Goal: Information Seeking & Learning: Learn about a topic

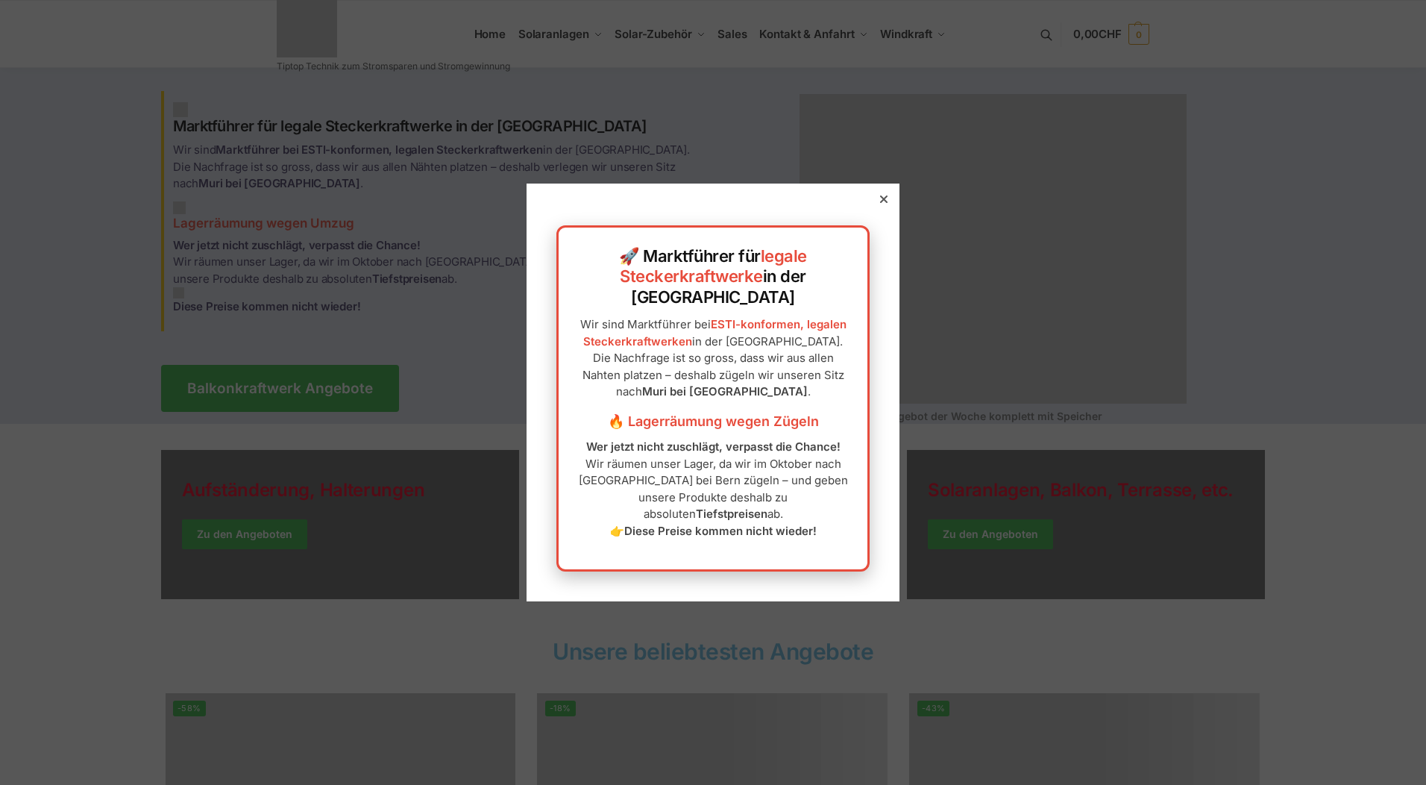
click at [880, 203] on icon at bounding box center [883, 198] width 7 height 7
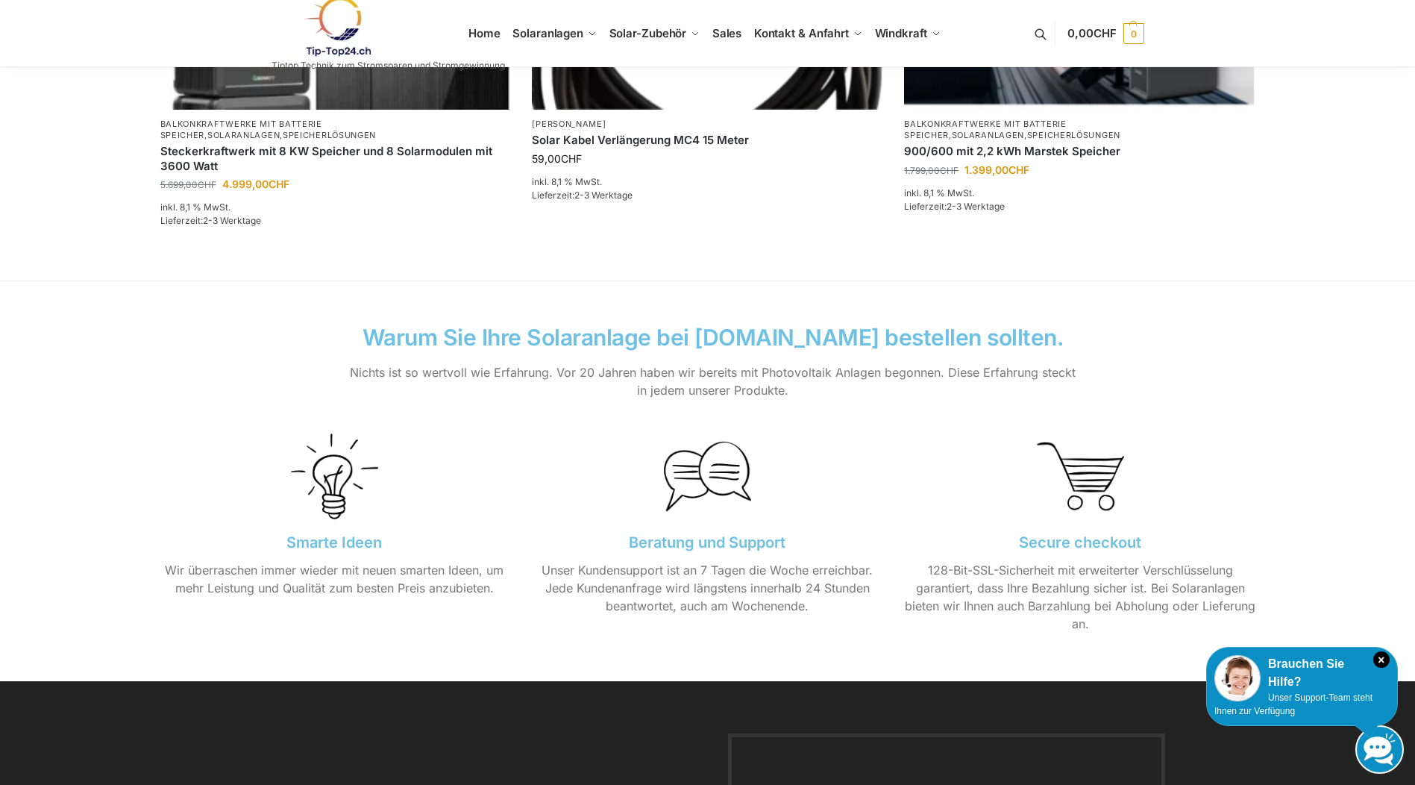
scroll to position [1343, 0]
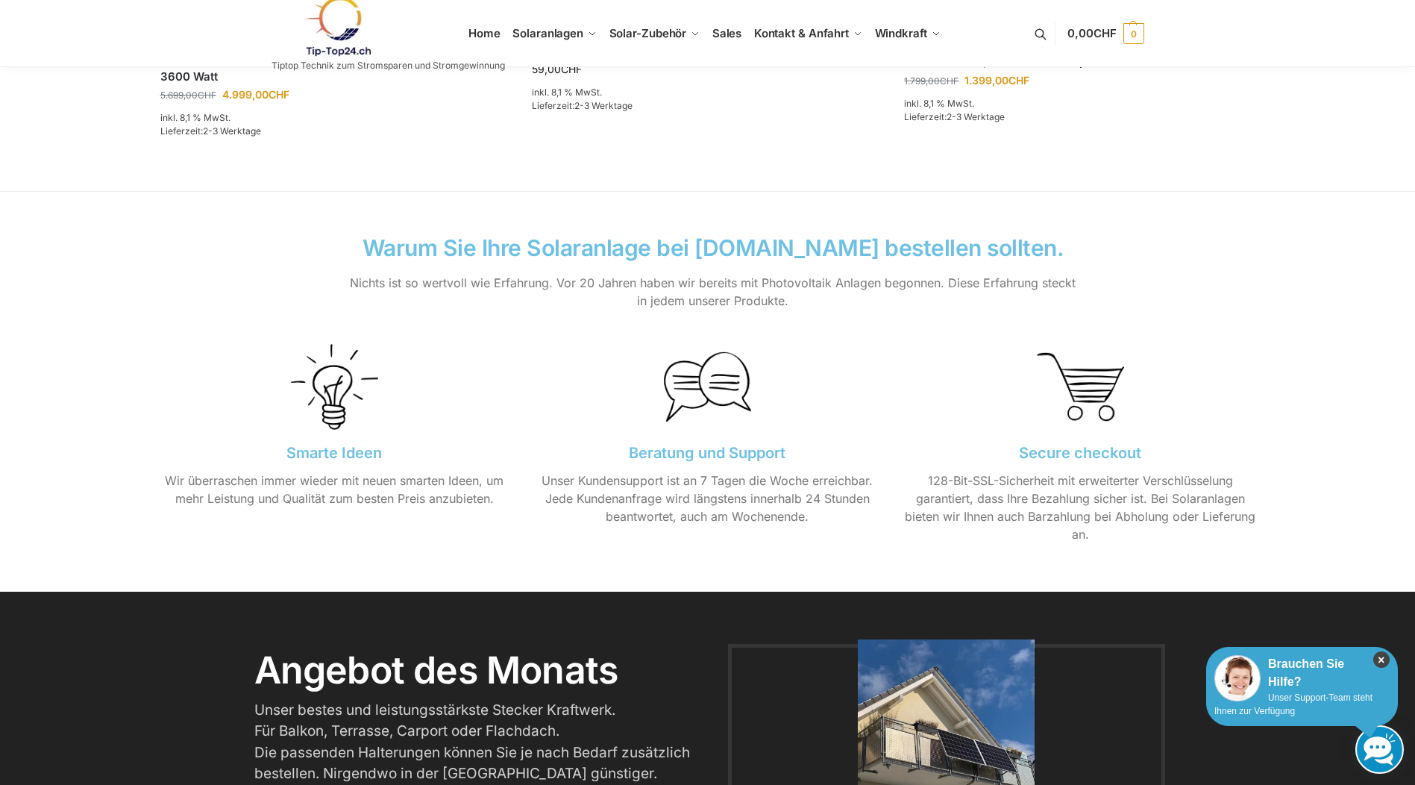
click at [1381, 660] on icon "×" at bounding box center [1381, 659] width 16 height 16
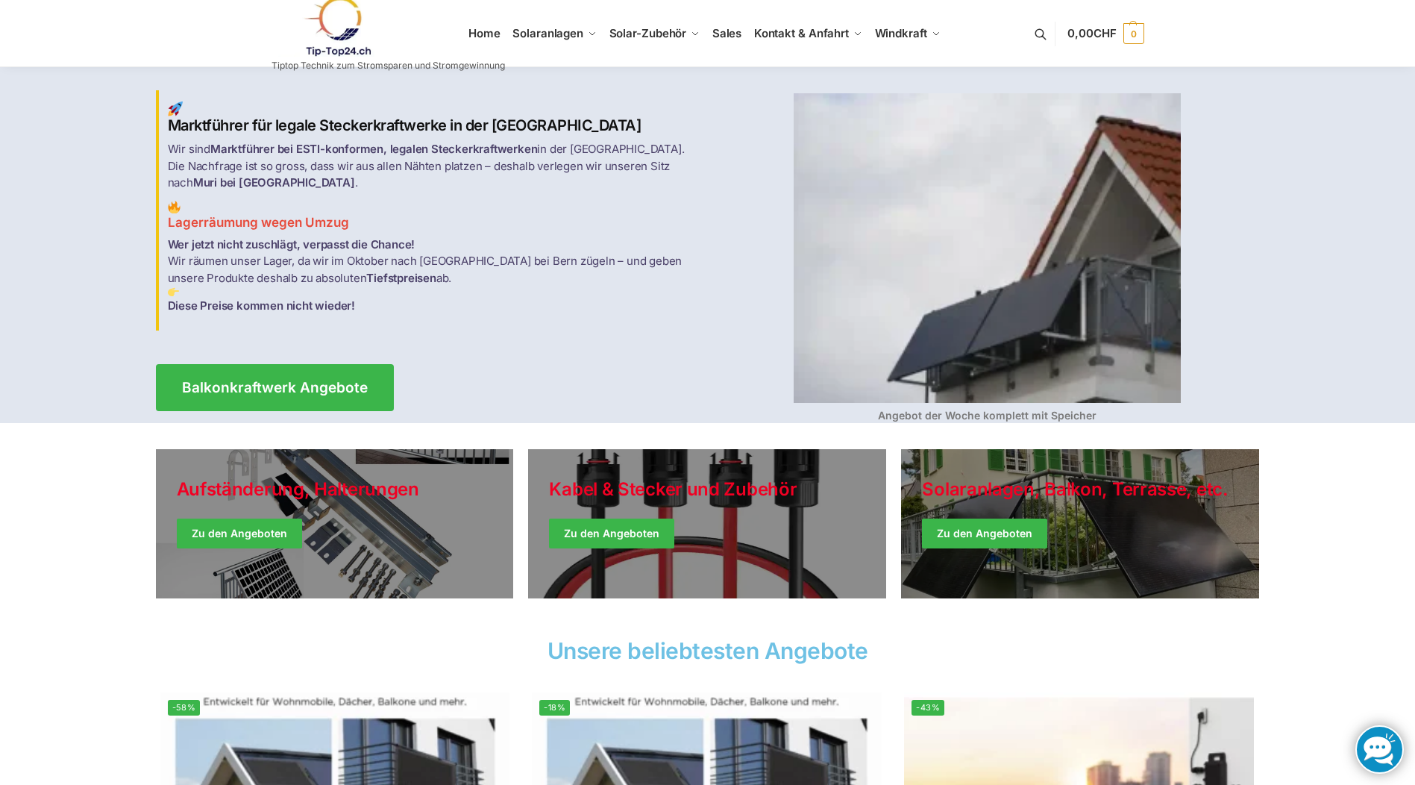
scroll to position [0, 0]
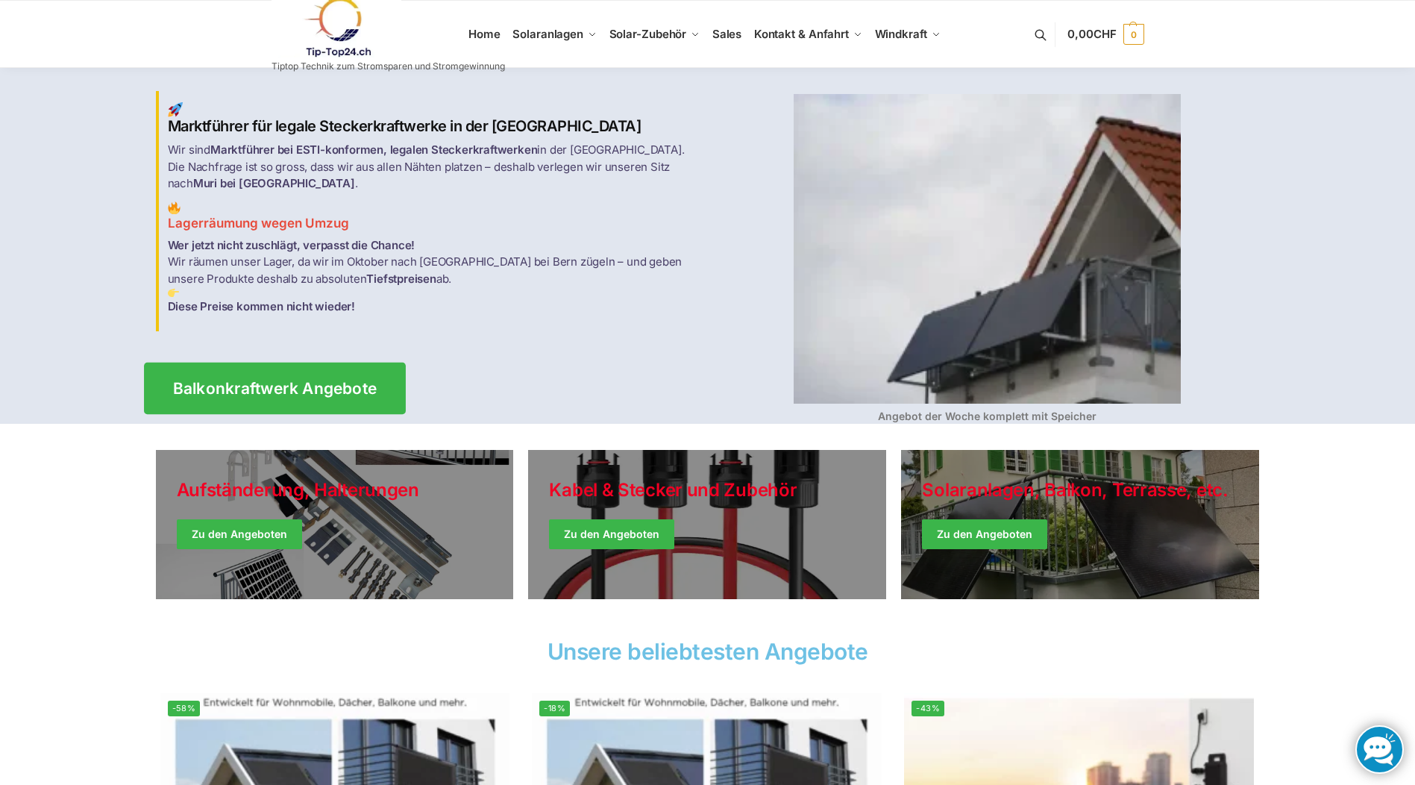
click at [253, 382] on span "Balkonkraftwerk Angebote" at bounding box center [274, 388] width 204 height 16
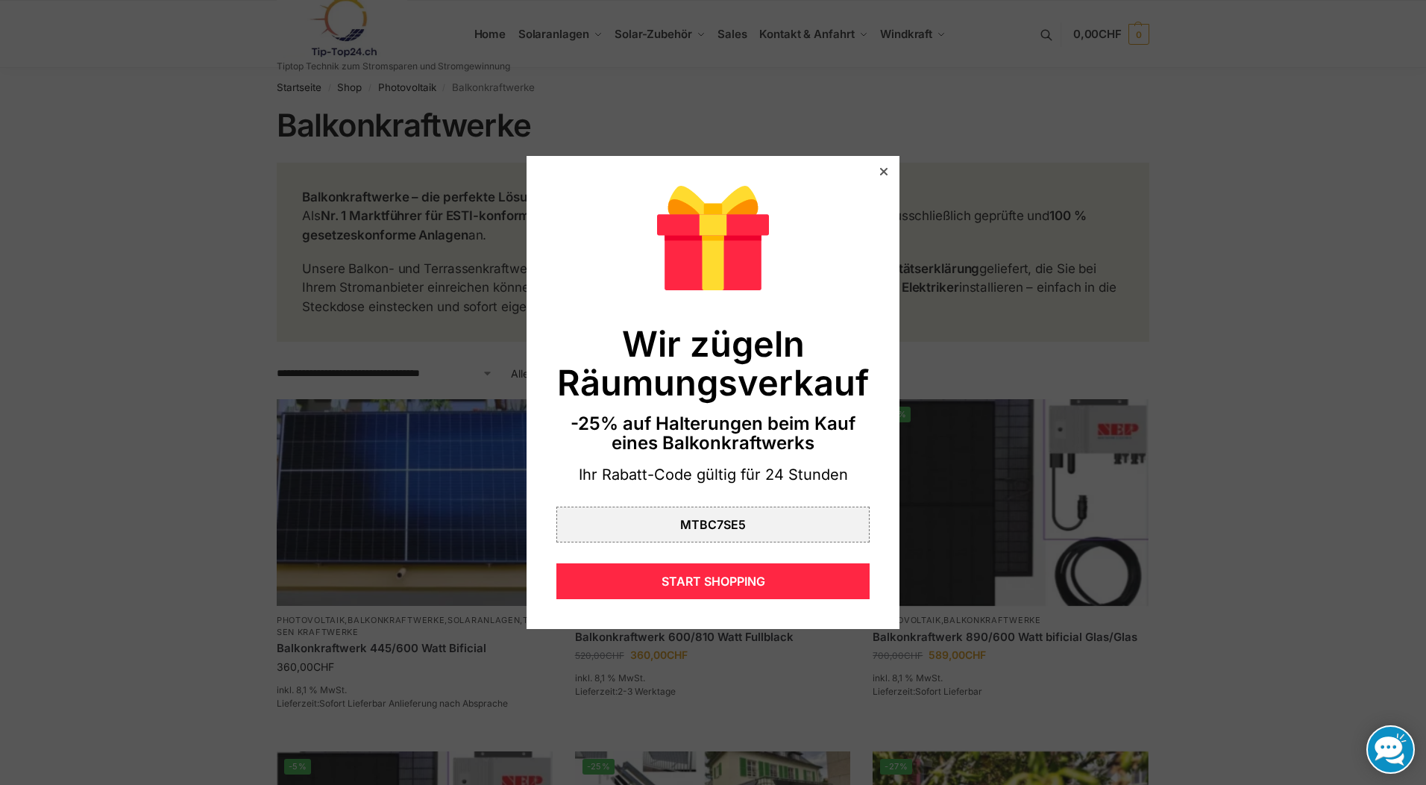
click at [880, 172] on icon at bounding box center [883, 171] width 7 height 7
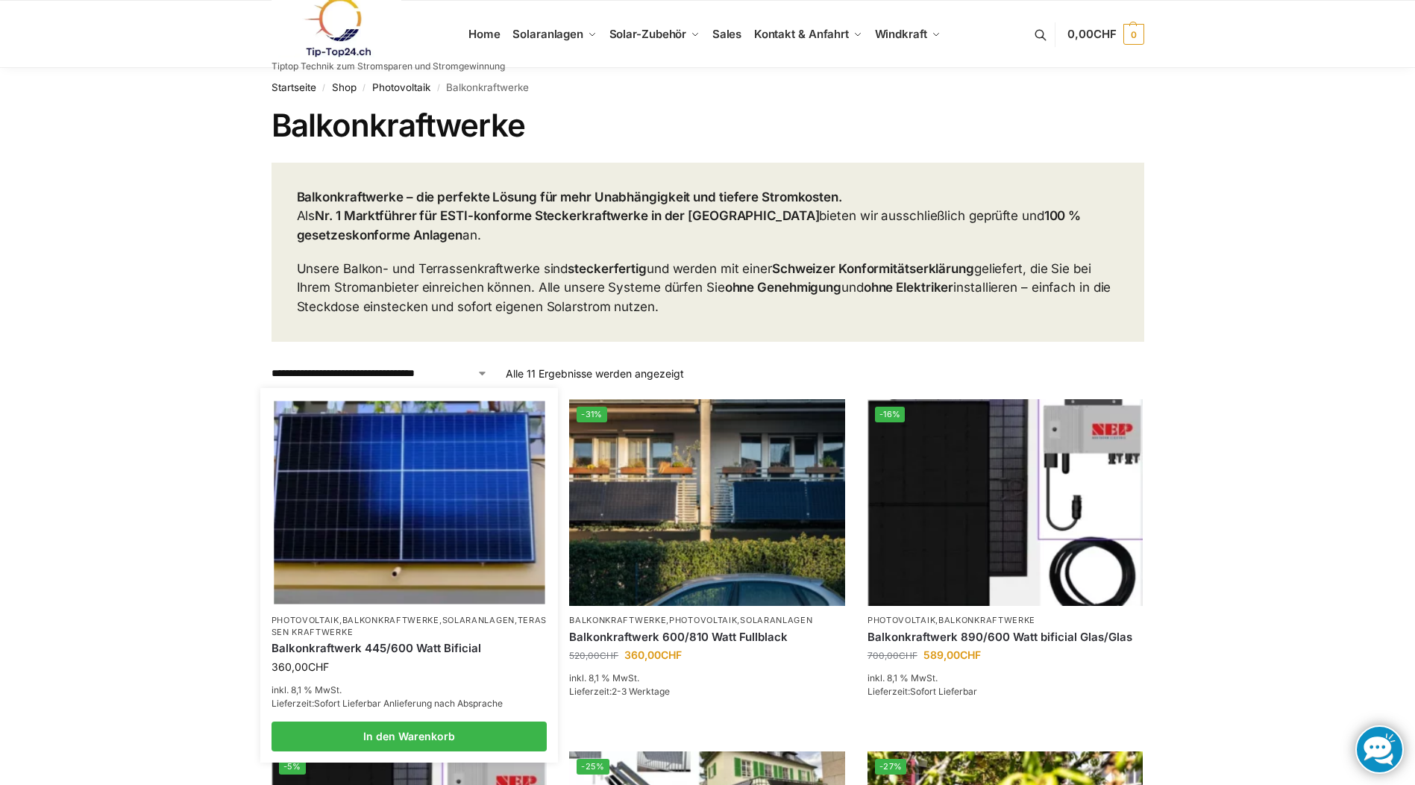
click at [401, 469] on img at bounding box center [409, 502] width 271 height 203
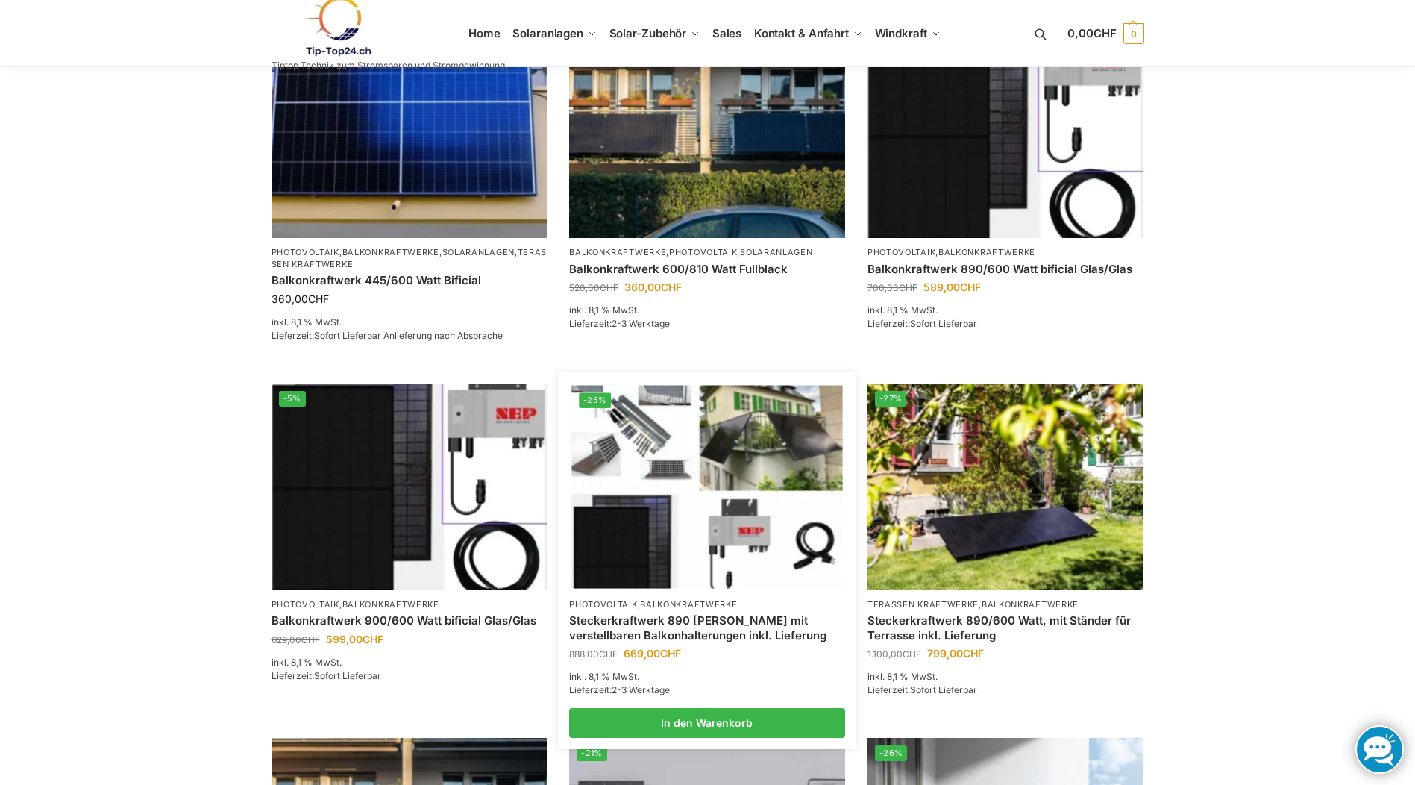
scroll to position [448, 0]
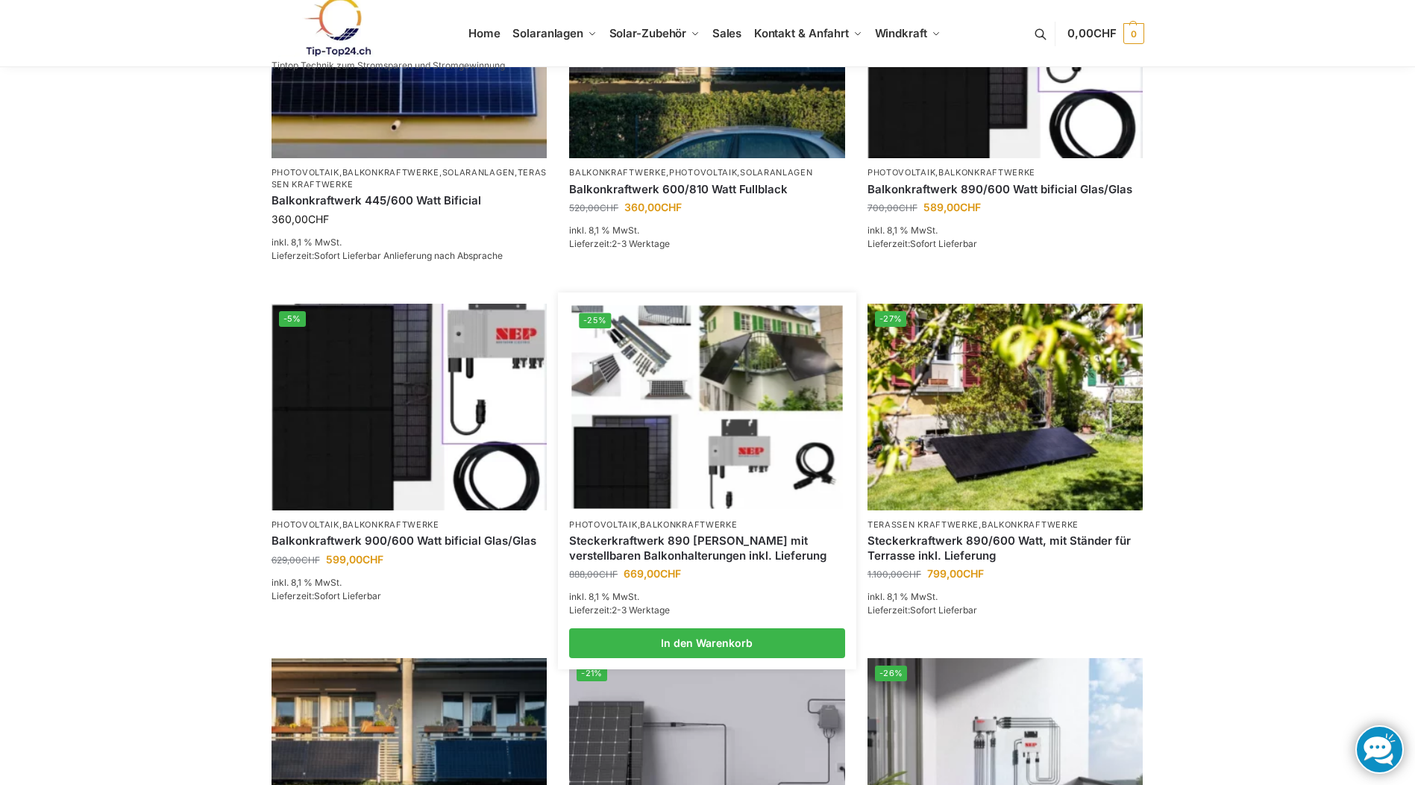
click at [665, 416] on img at bounding box center [706, 406] width 271 height 203
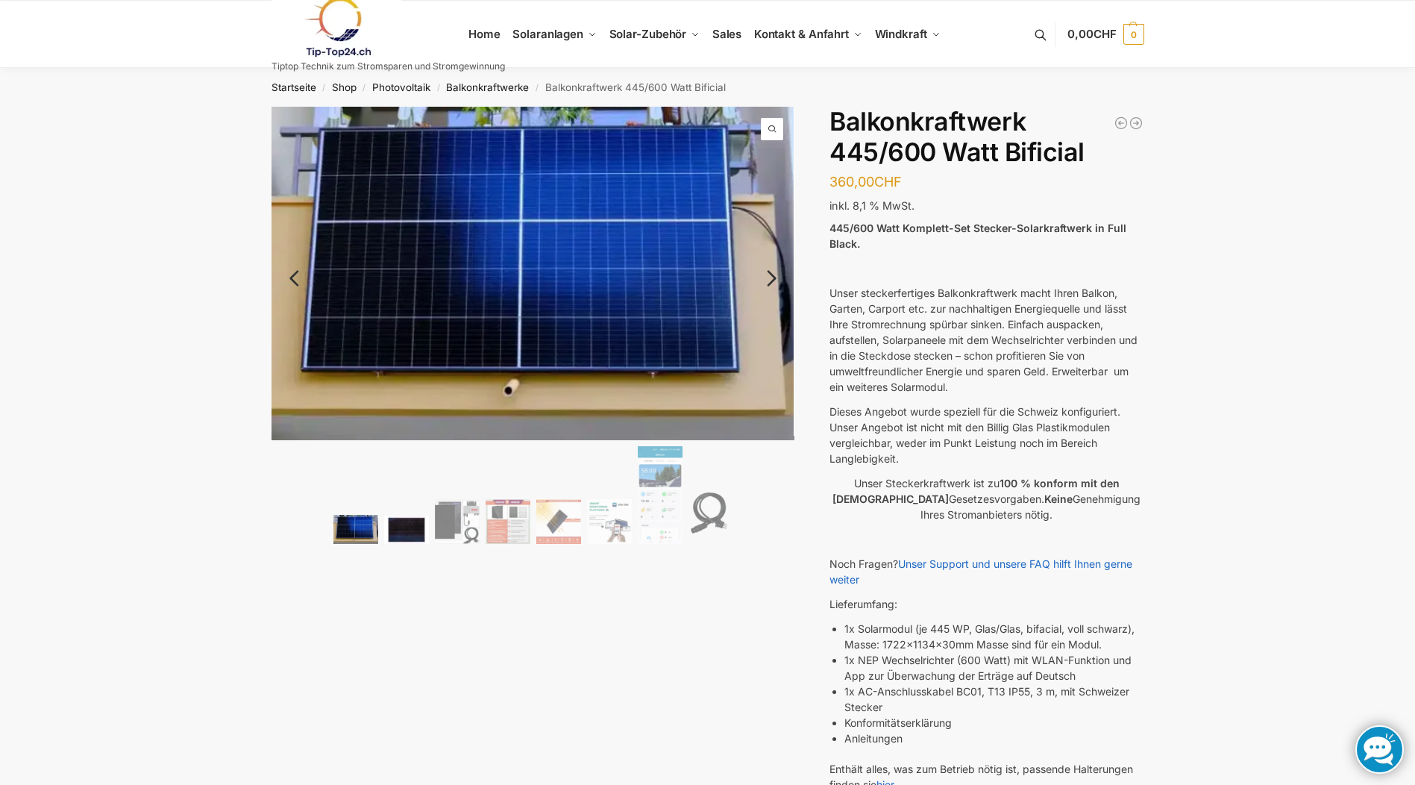
click at [399, 533] on img at bounding box center [406, 529] width 45 height 28
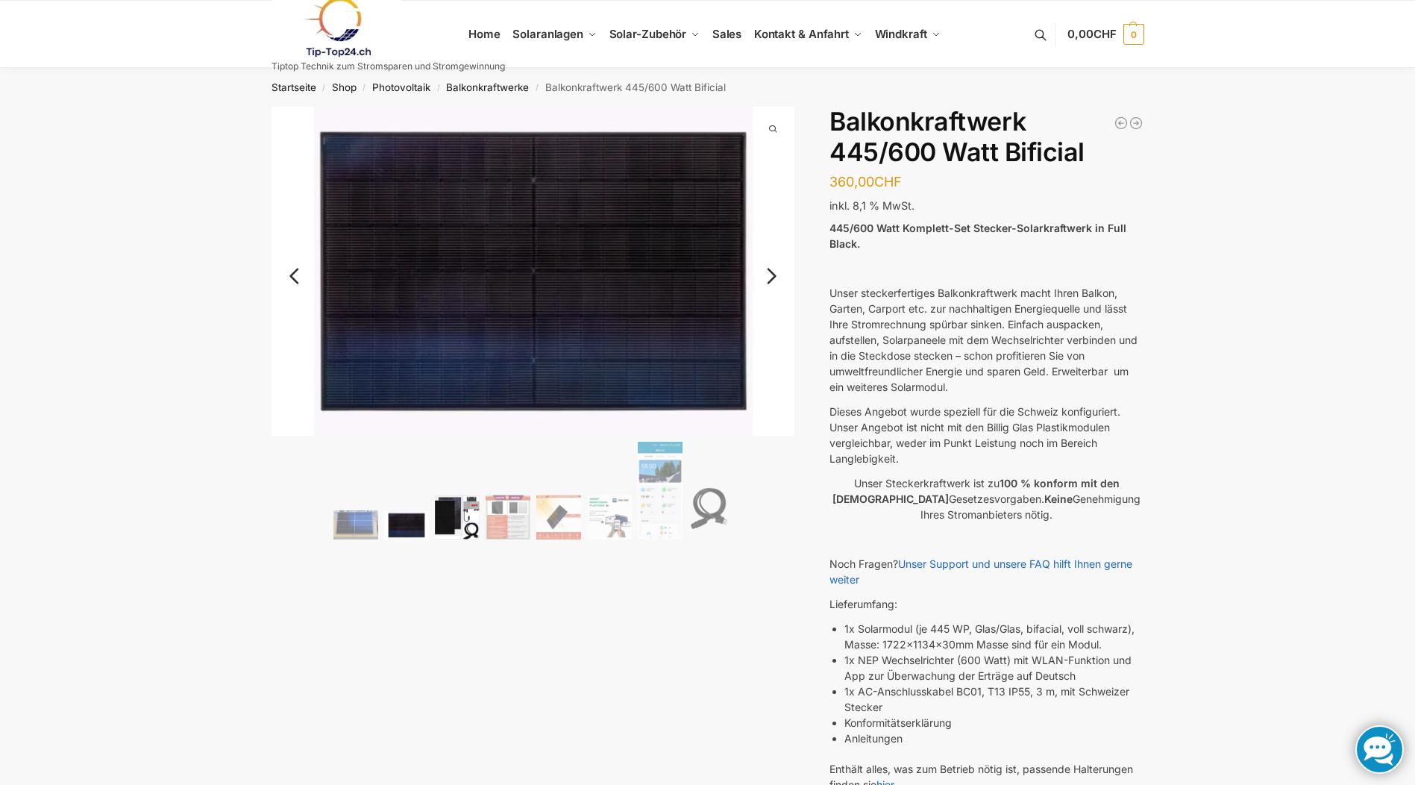
click at [452, 532] on img at bounding box center [457, 517] width 45 height 45
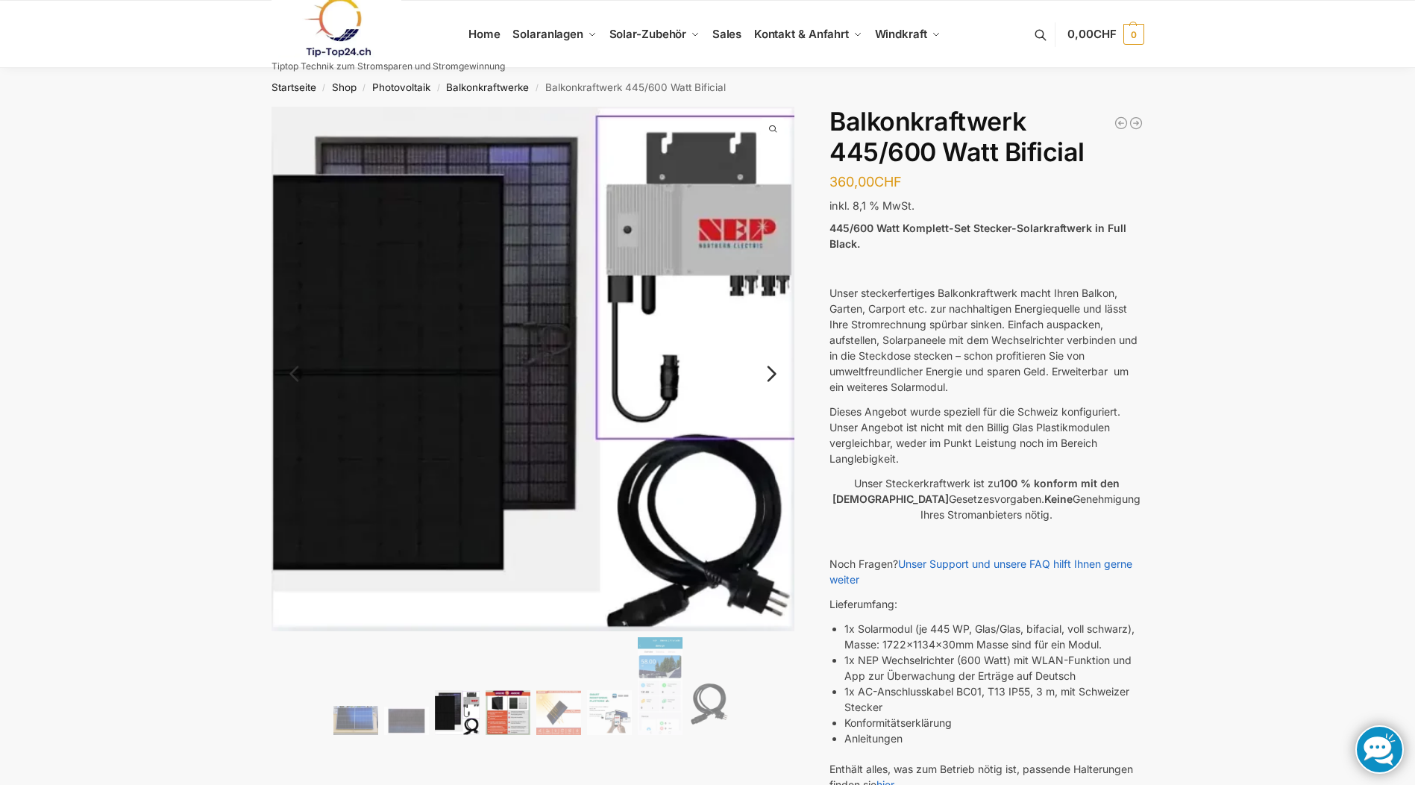
click at [505, 720] on img at bounding box center [508, 712] width 45 height 45
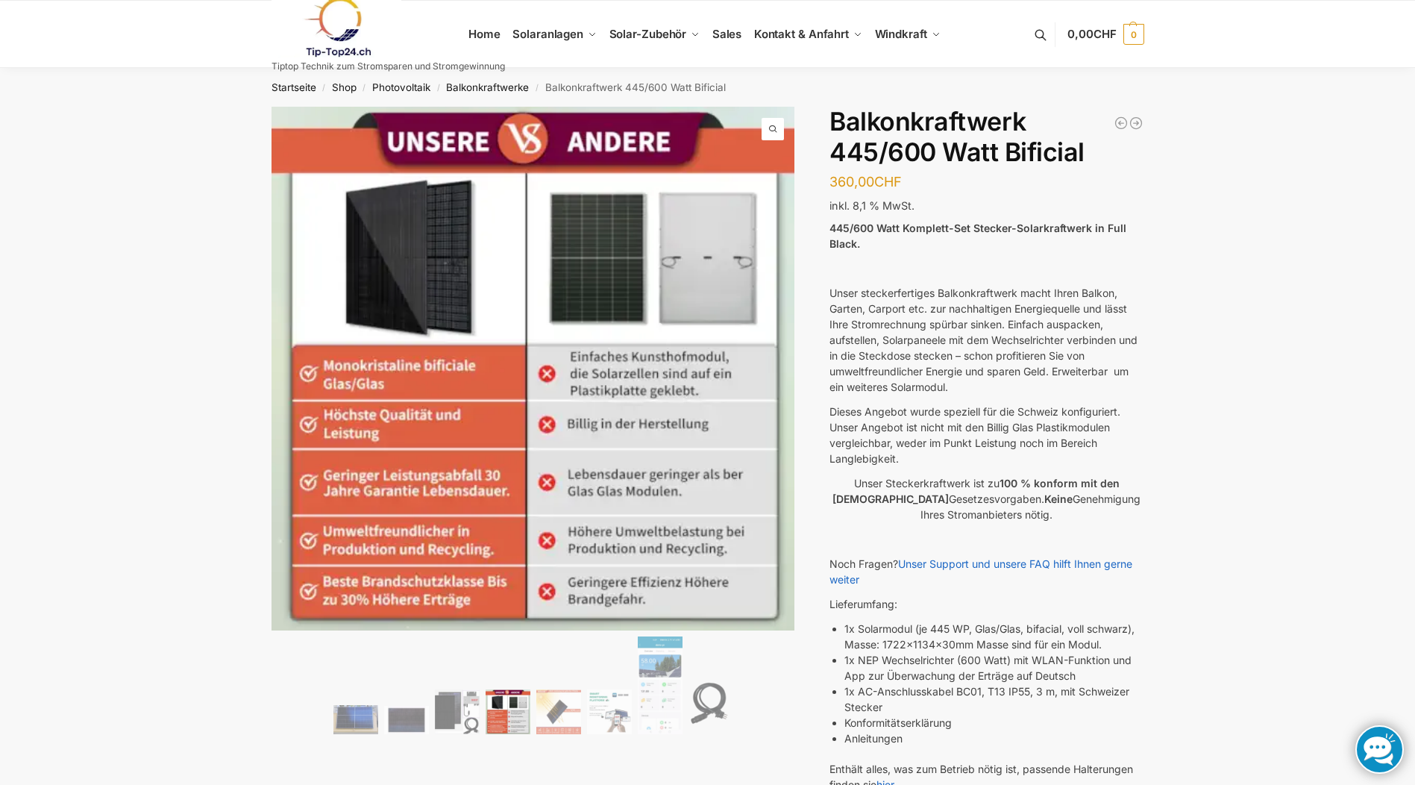
click at [931, 397] on div "445/600 Watt Komplett-Set Stecker-Solarkraftwerk in Full Black. Unser steckerfe…" at bounding box center [987, 619] width 314 height 799
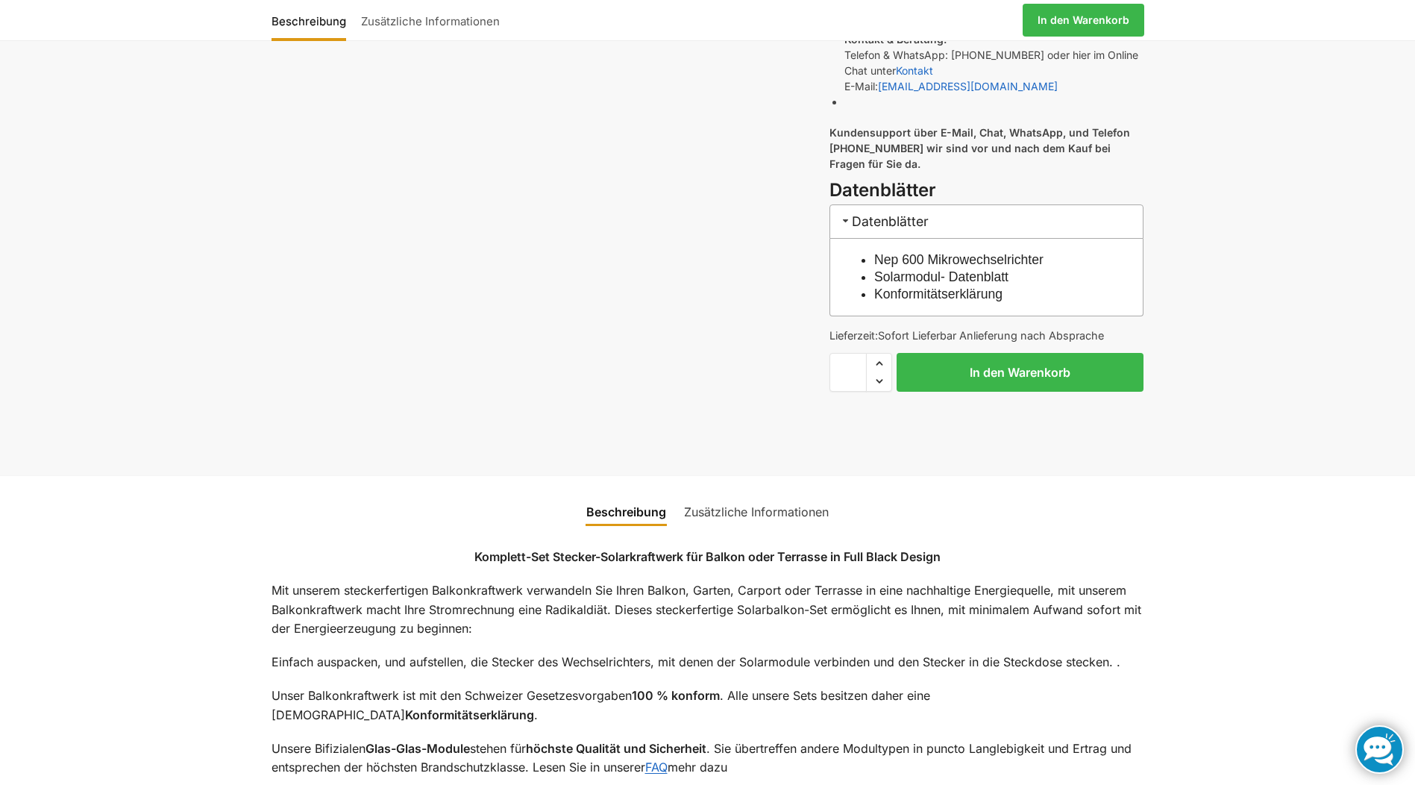
scroll to position [1001, 0]
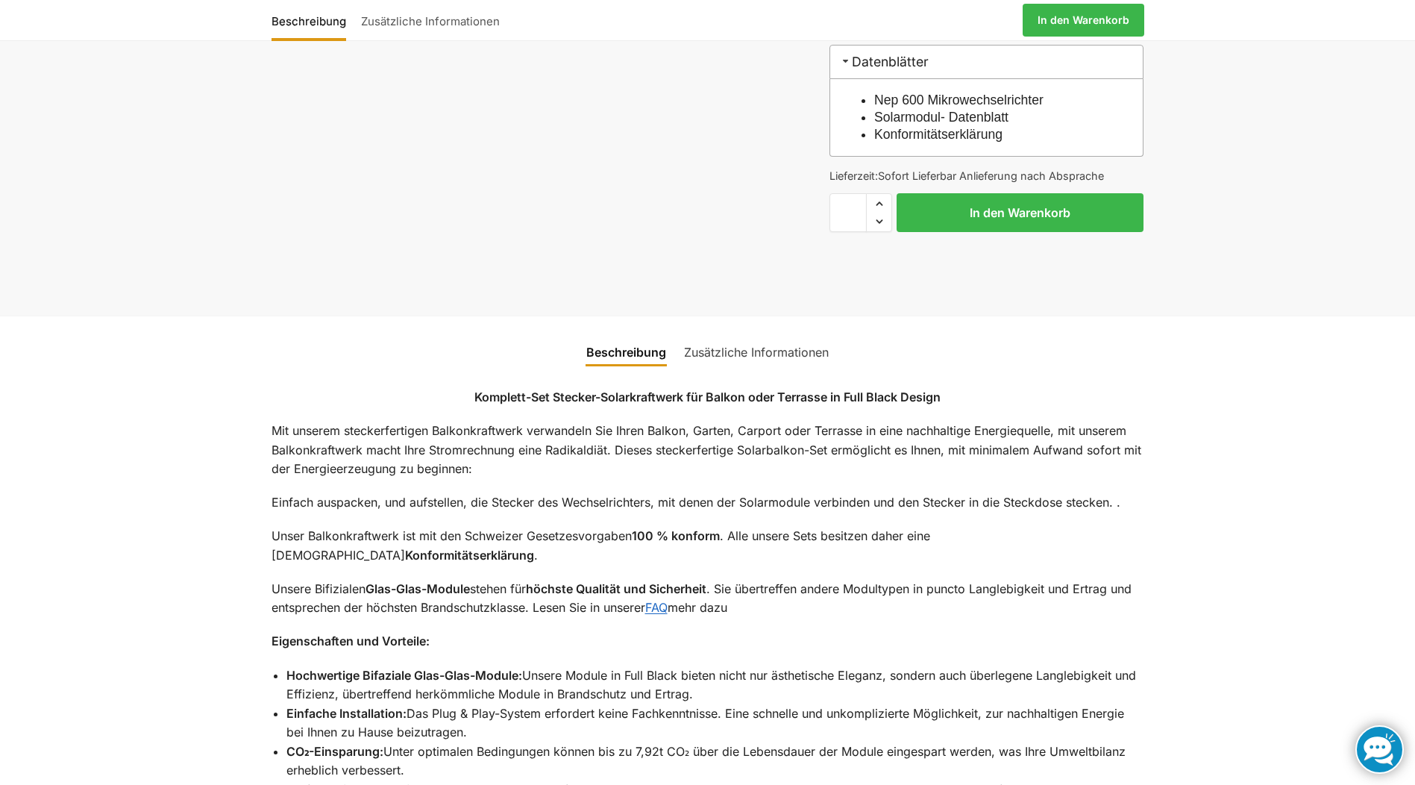
click at [730, 354] on link "Zusätzliche Informationen" at bounding box center [756, 352] width 163 height 36
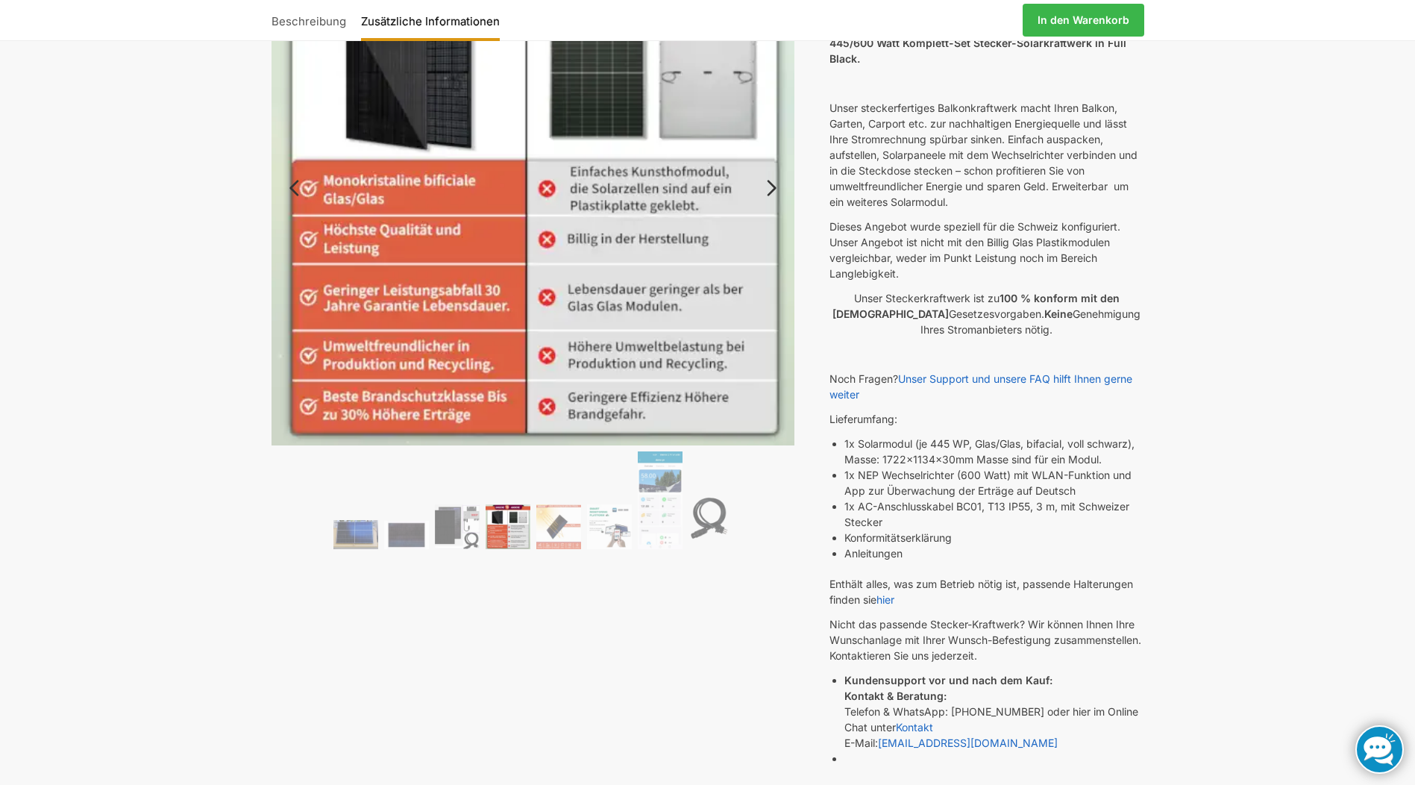
scroll to position [106, 0]
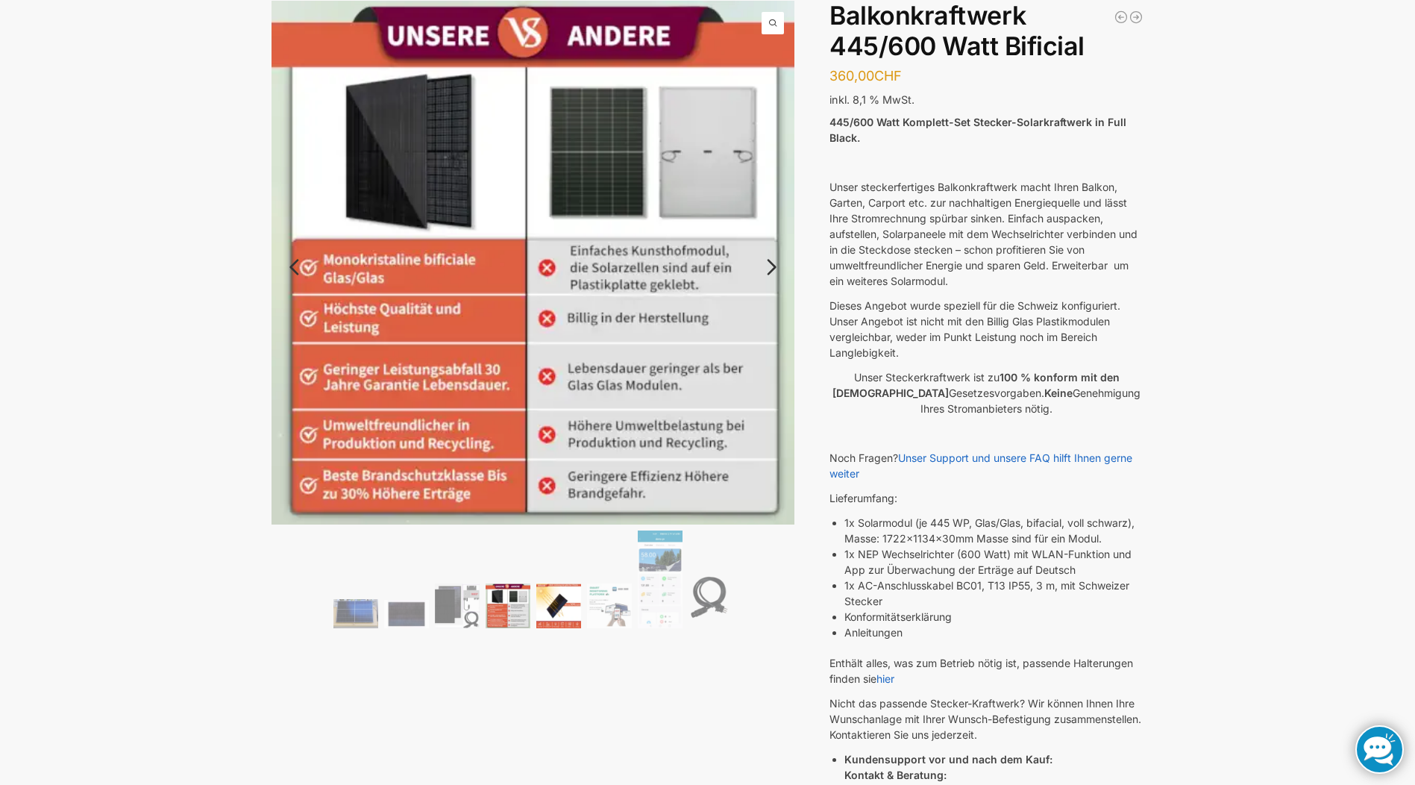
click at [559, 606] on img at bounding box center [558, 605] width 45 height 45
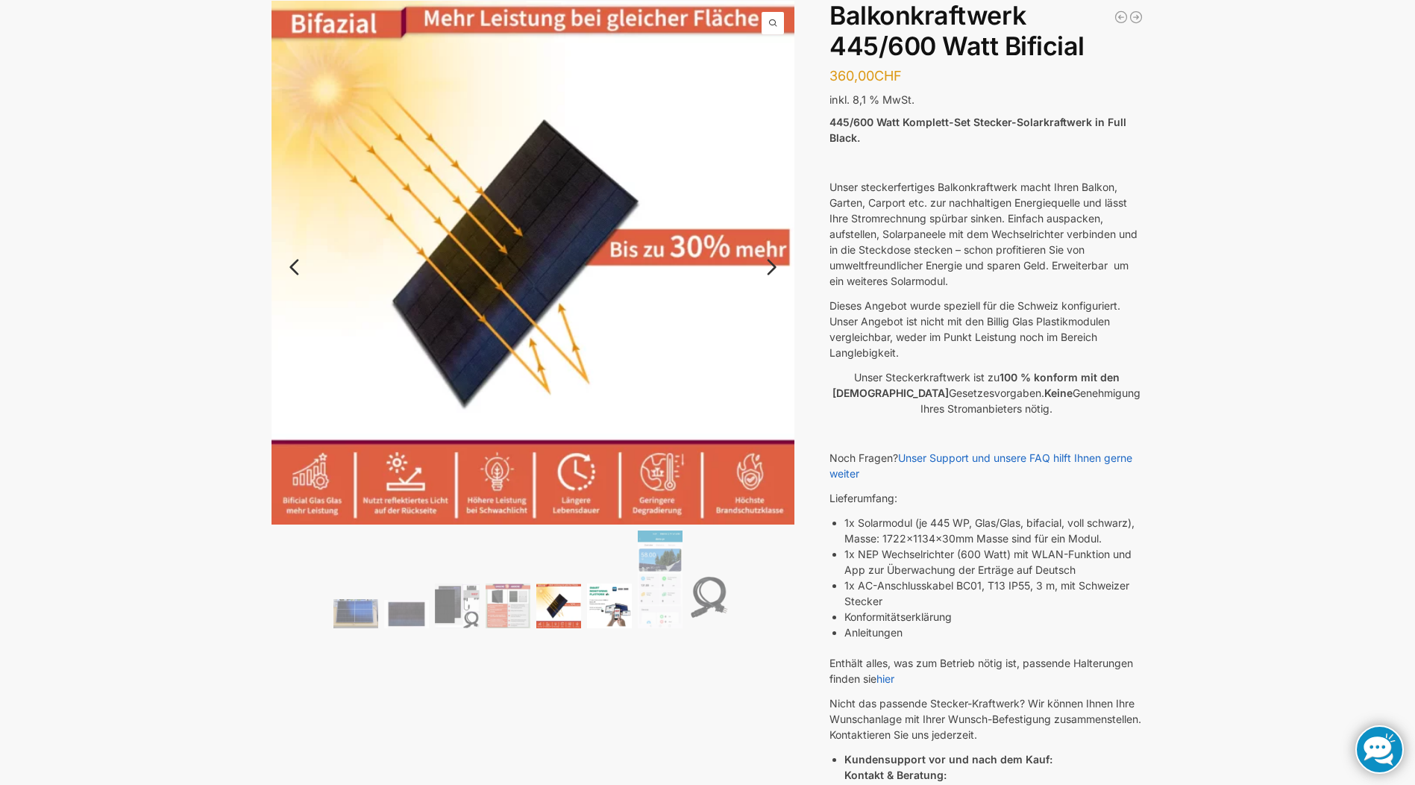
click at [599, 606] on img at bounding box center [609, 605] width 45 height 45
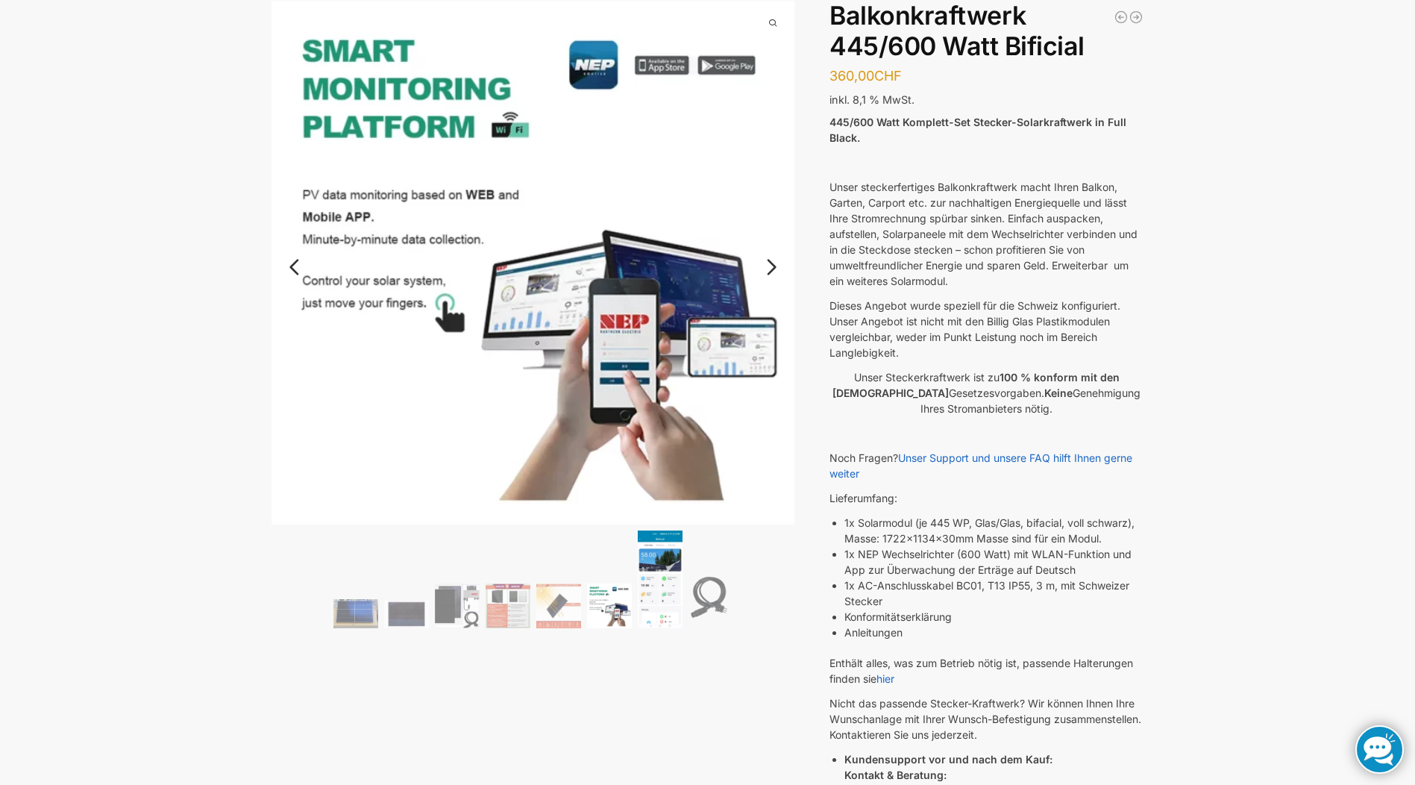
click at [656, 606] on img at bounding box center [660, 578] width 45 height 97
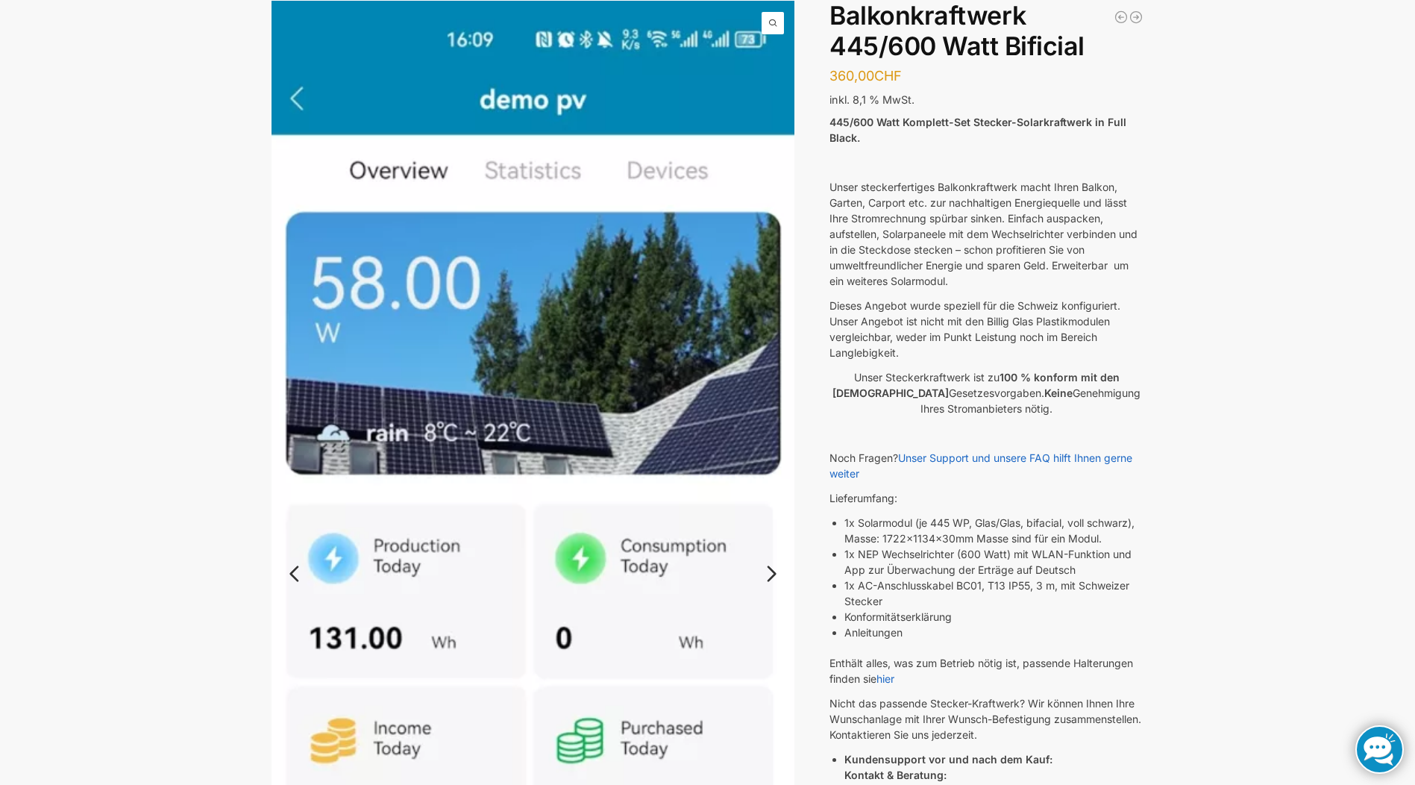
click at [770, 575] on link "Next" at bounding box center [769, 581] width 50 height 15
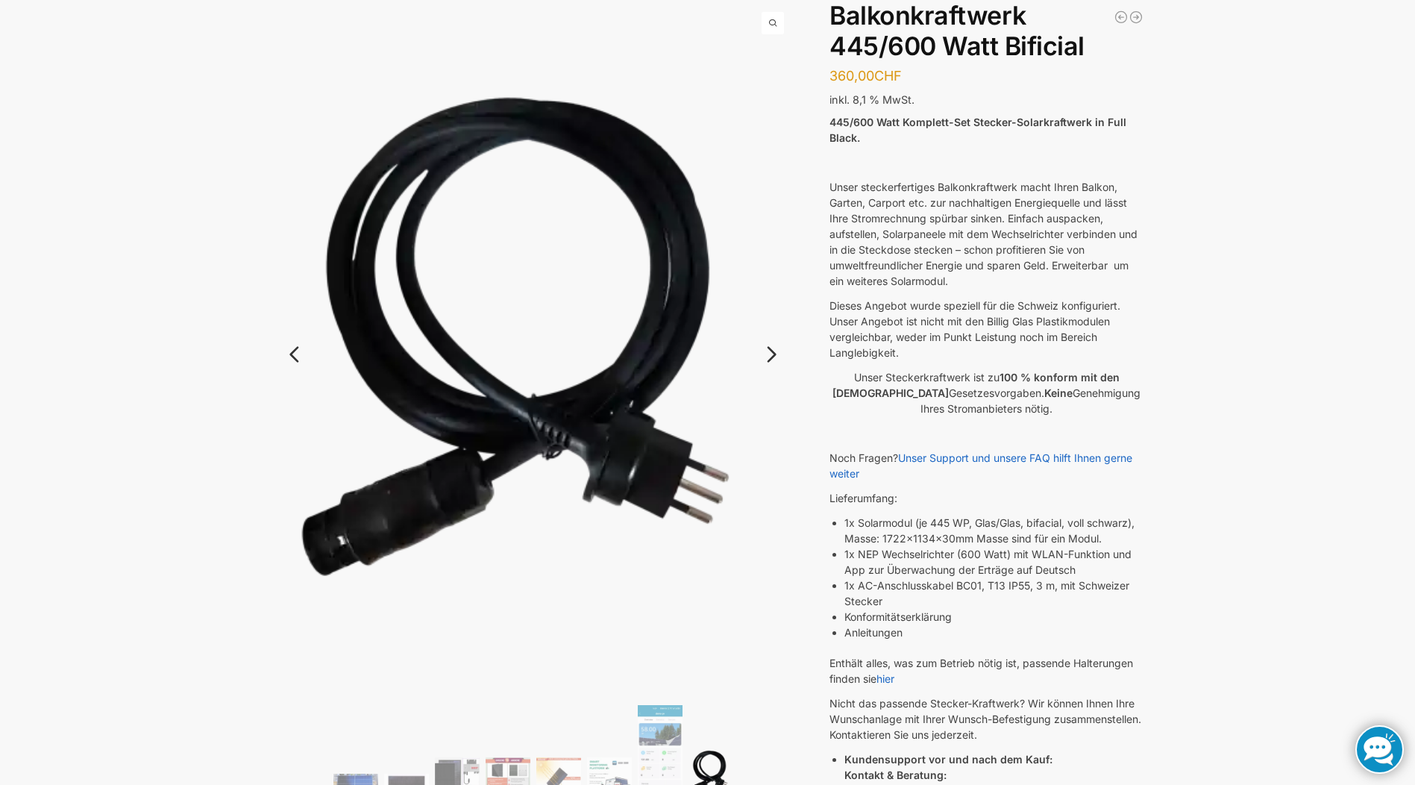
click at [772, 357] on link "Next" at bounding box center [769, 361] width 50 height 15
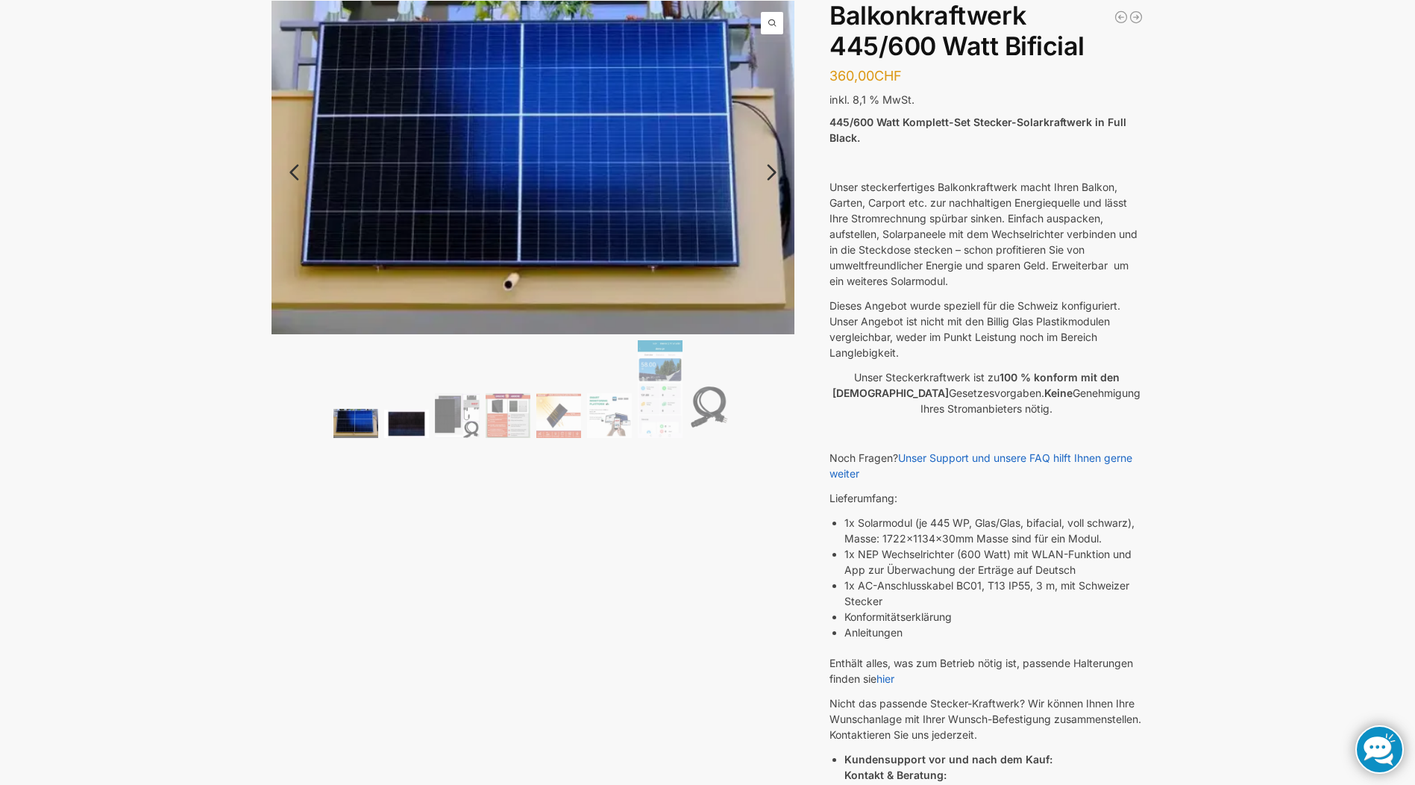
click at [408, 425] on img at bounding box center [406, 424] width 45 height 28
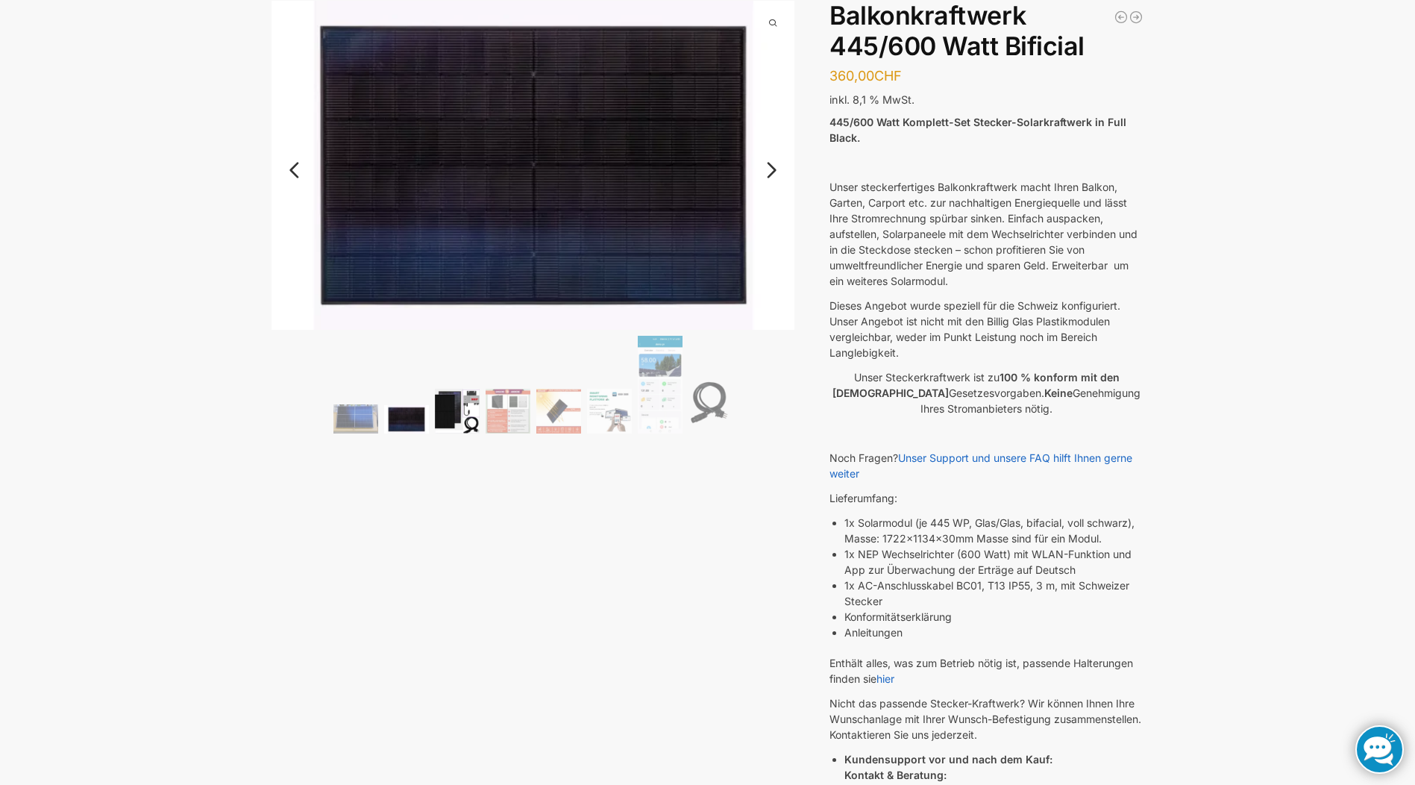
click at [451, 418] on img at bounding box center [457, 411] width 45 height 45
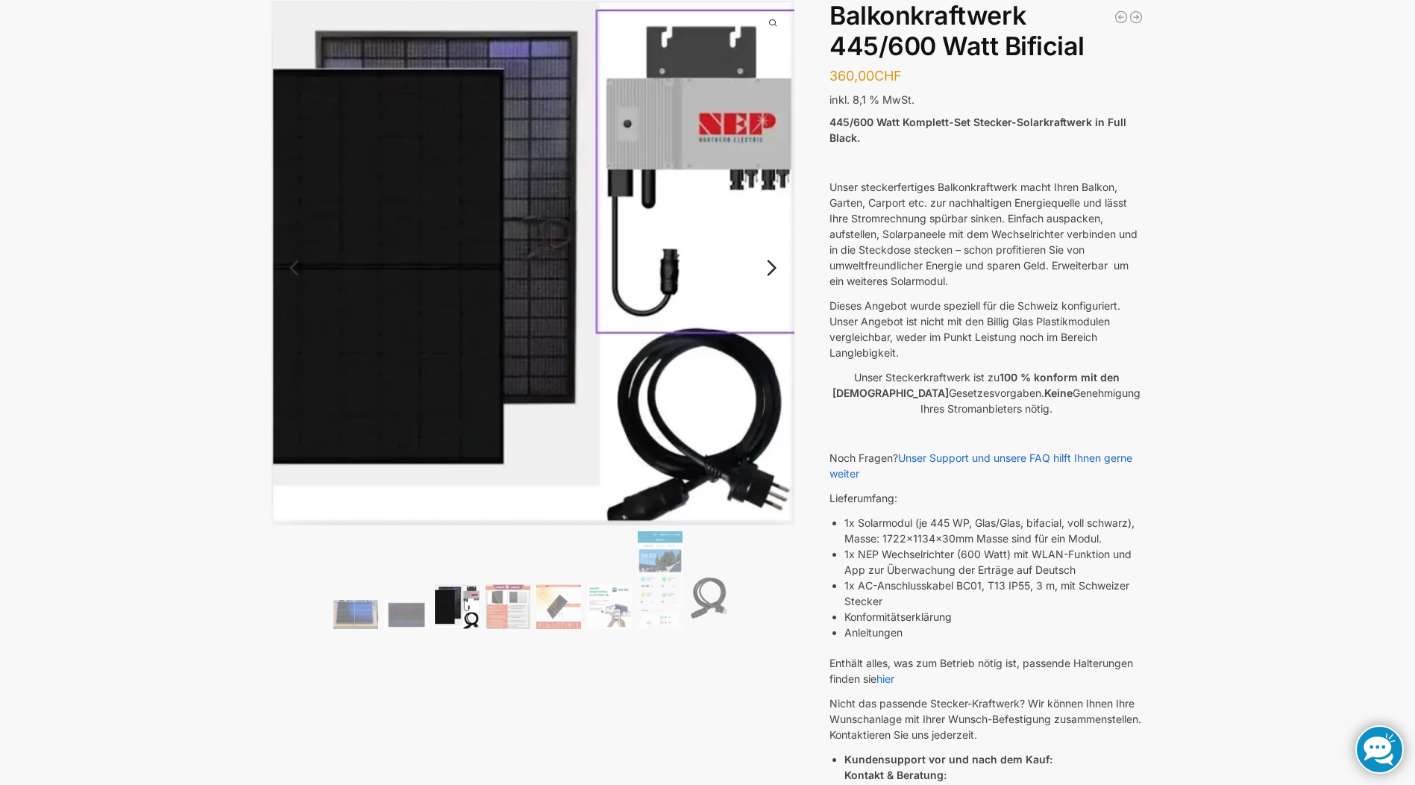
scroll to position [0, 0]
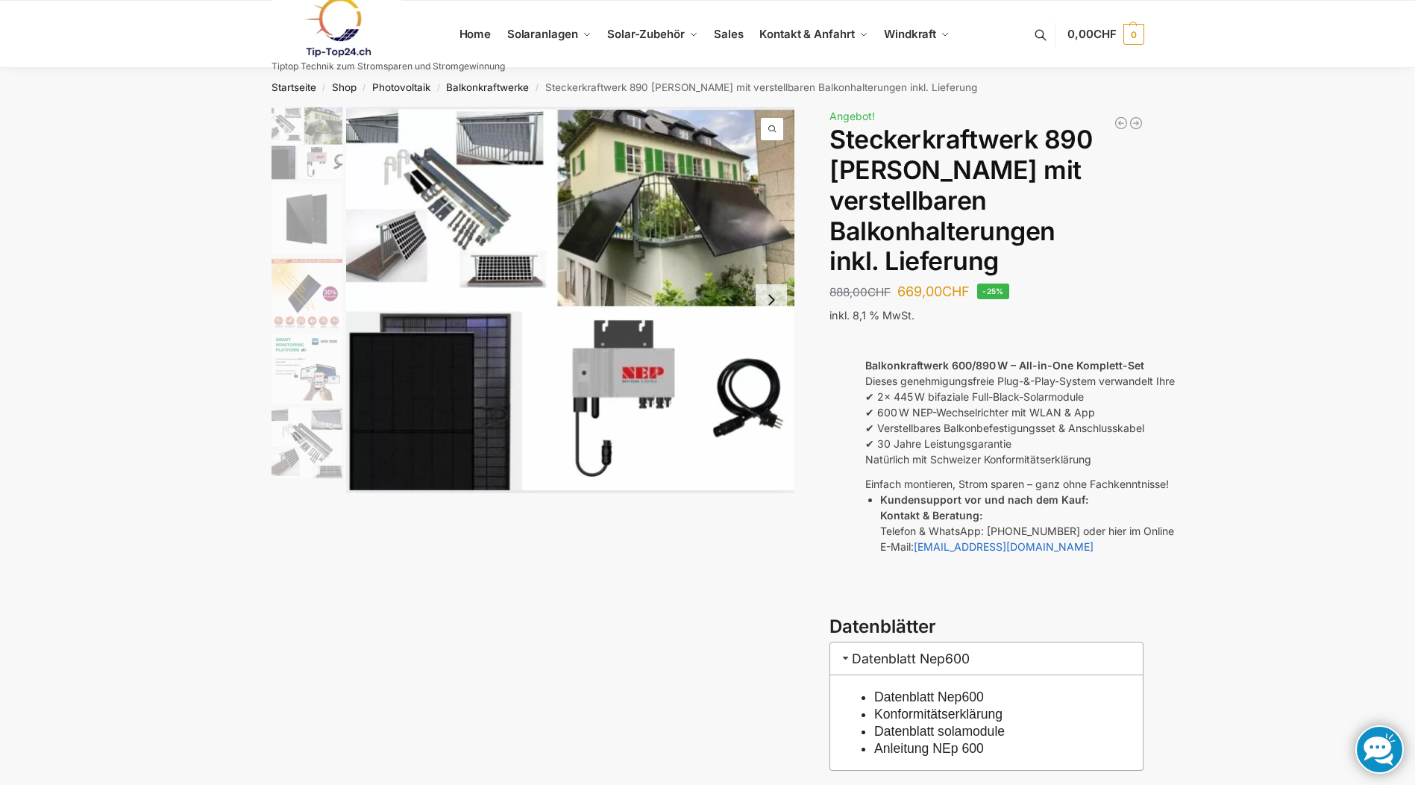
click at [419, 301] on img at bounding box center [570, 300] width 449 height 386
